Goal: Task Accomplishment & Management: Manage account settings

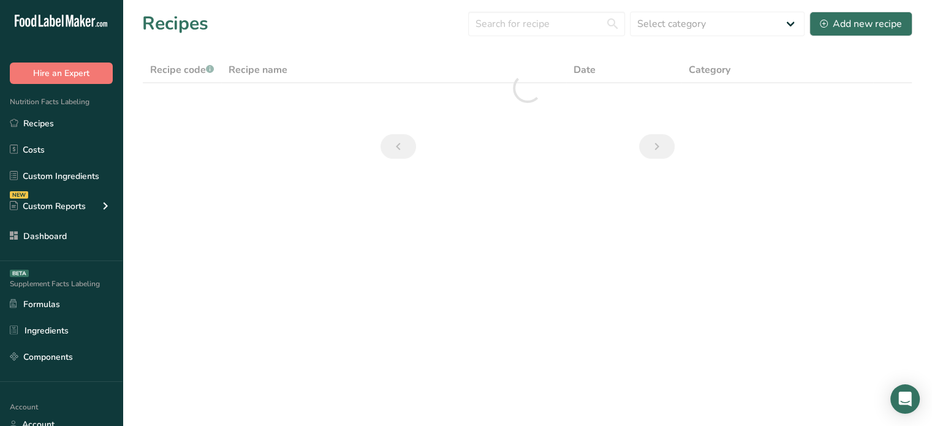
click at [135, 240] on main "Recipes Select category All Baked Cookies Baked Goods Beverages broth Coffee Mi…" at bounding box center [466, 213] width 932 height 426
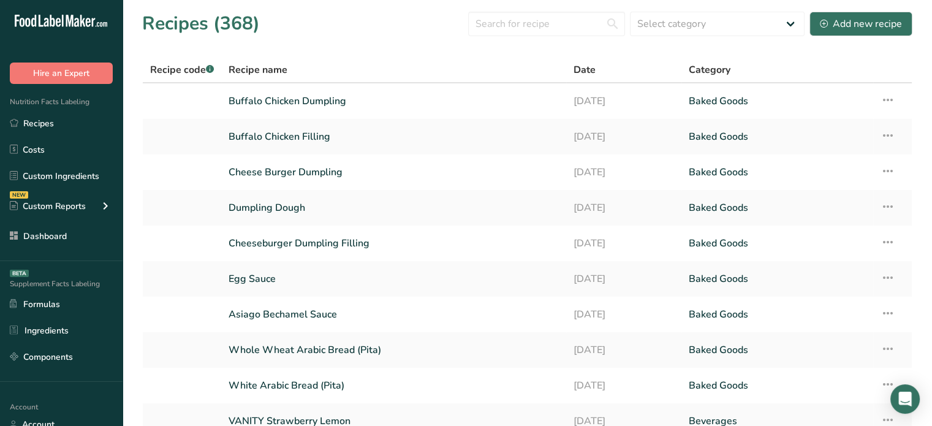
scroll to position [110, 0]
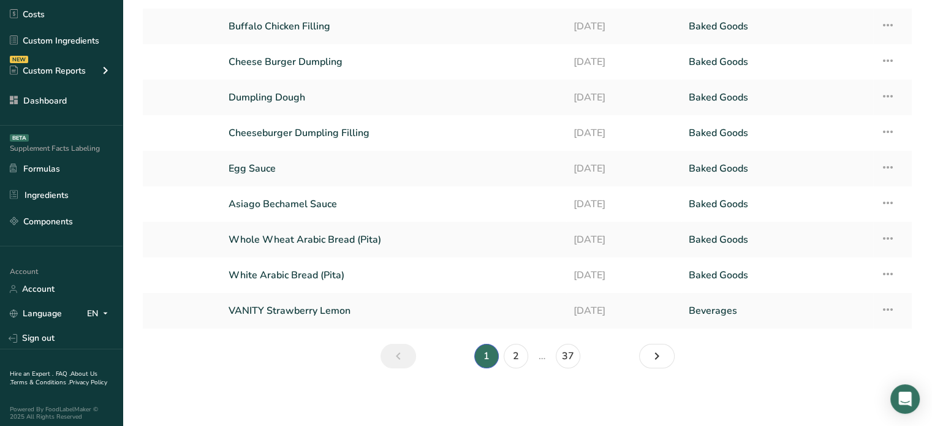
scroll to position [139, 0]
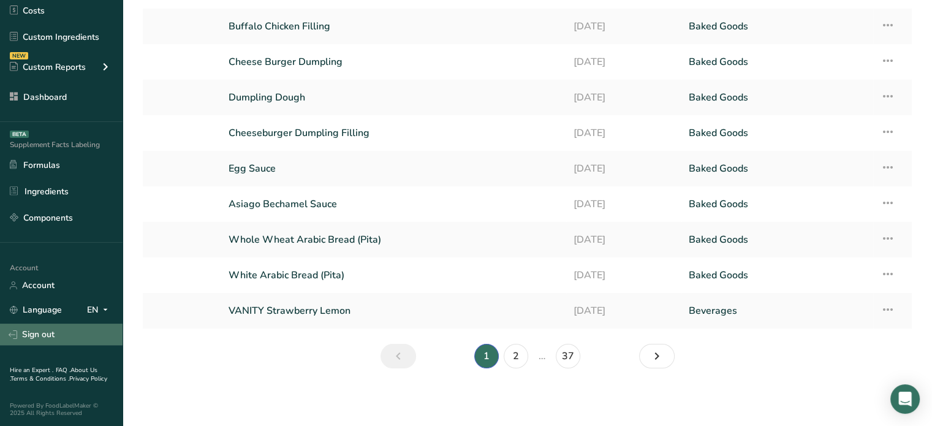
click at [69, 344] on link "Sign out" at bounding box center [61, 334] width 123 height 21
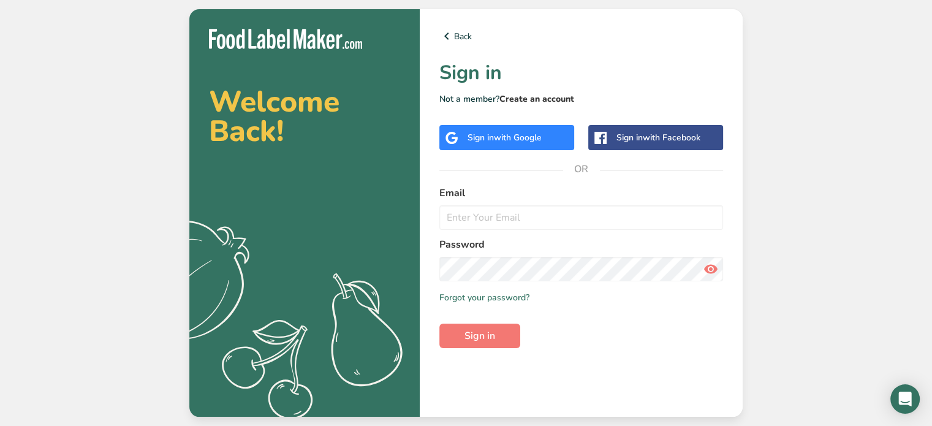
click at [521, 101] on link "Create an account" at bounding box center [536, 99] width 75 height 12
